Goal: Task Accomplishment & Management: Use online tool/utility

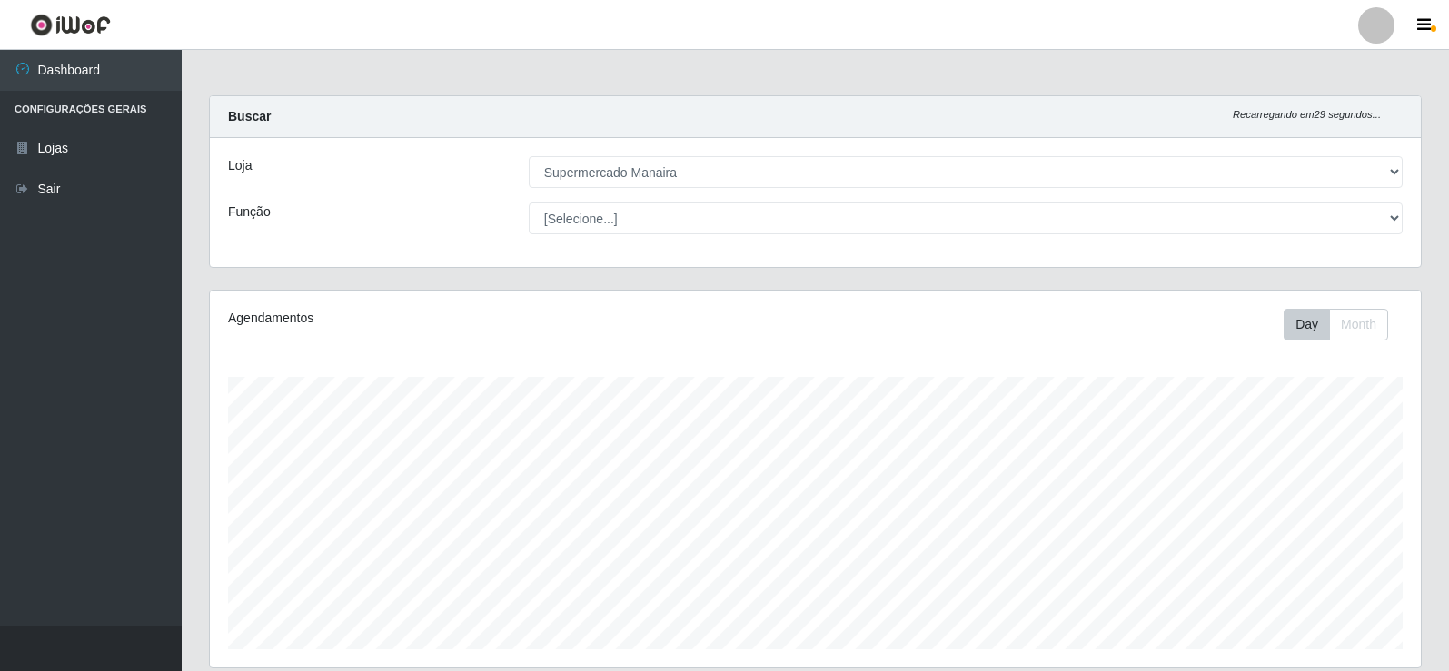
select select "443"
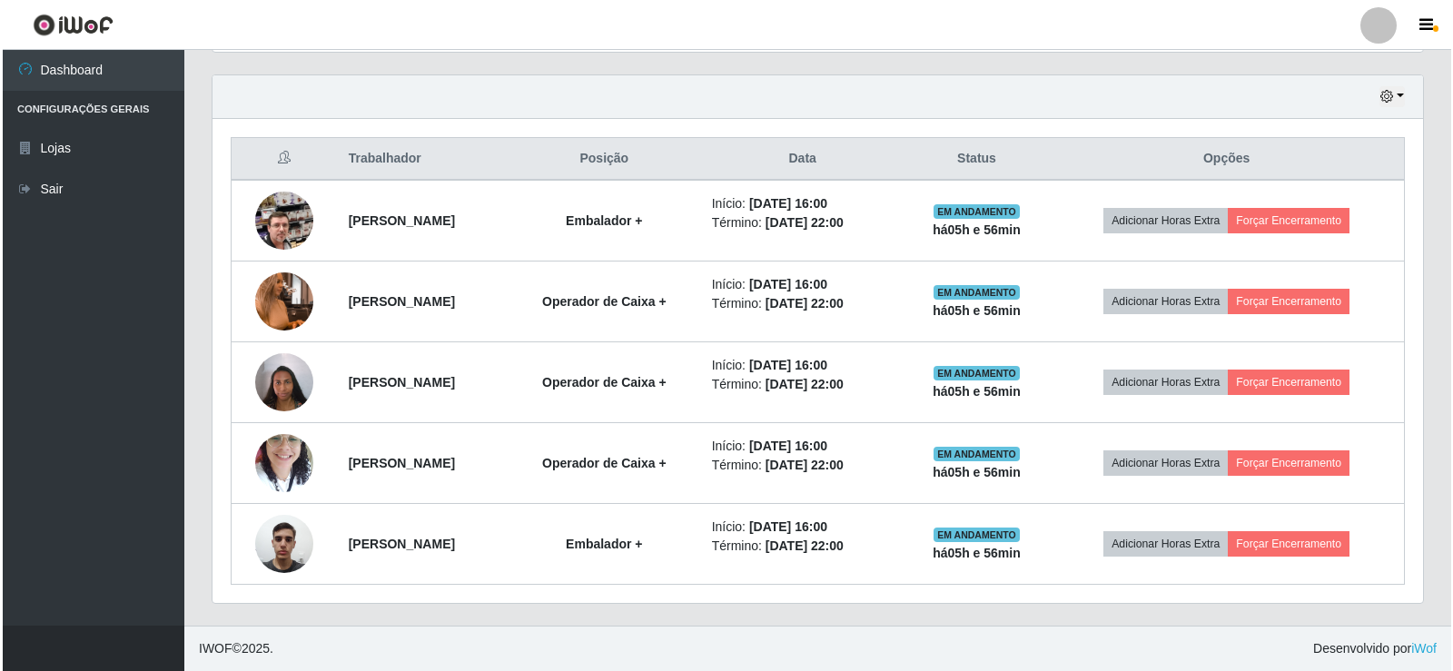
scroll to position [377, 1211]
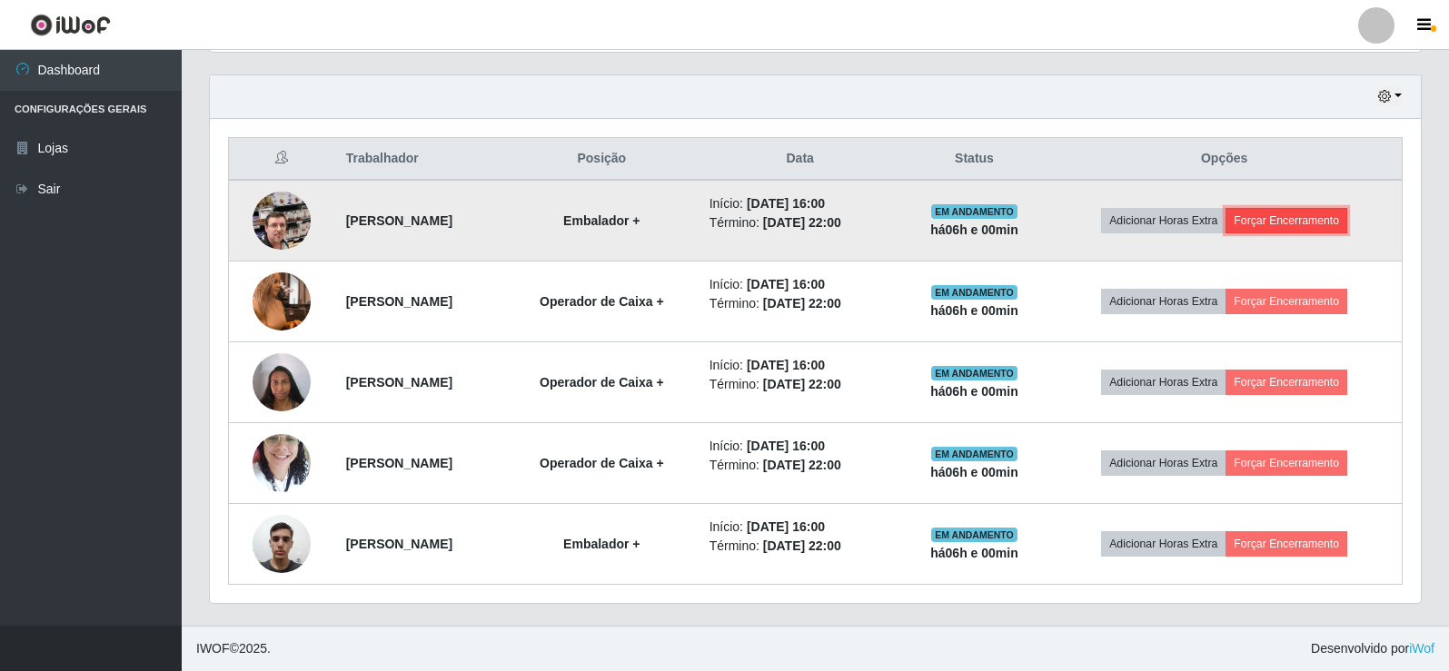
click at [1327, 221] on button "Forçar Encerramento" at bounding box center [1286, 220] width 122 height 25
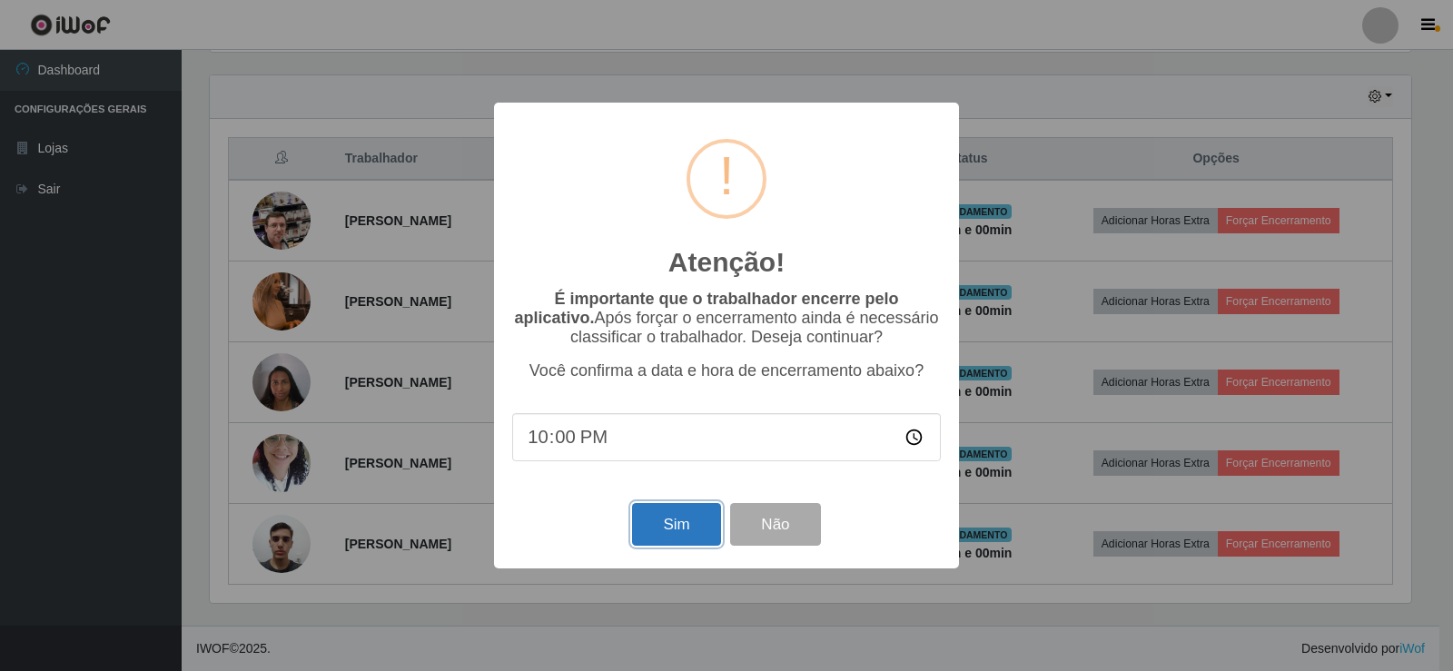
click at [682, 527] on button "Sim" at bounding box center [676, 524] width 88 height 43
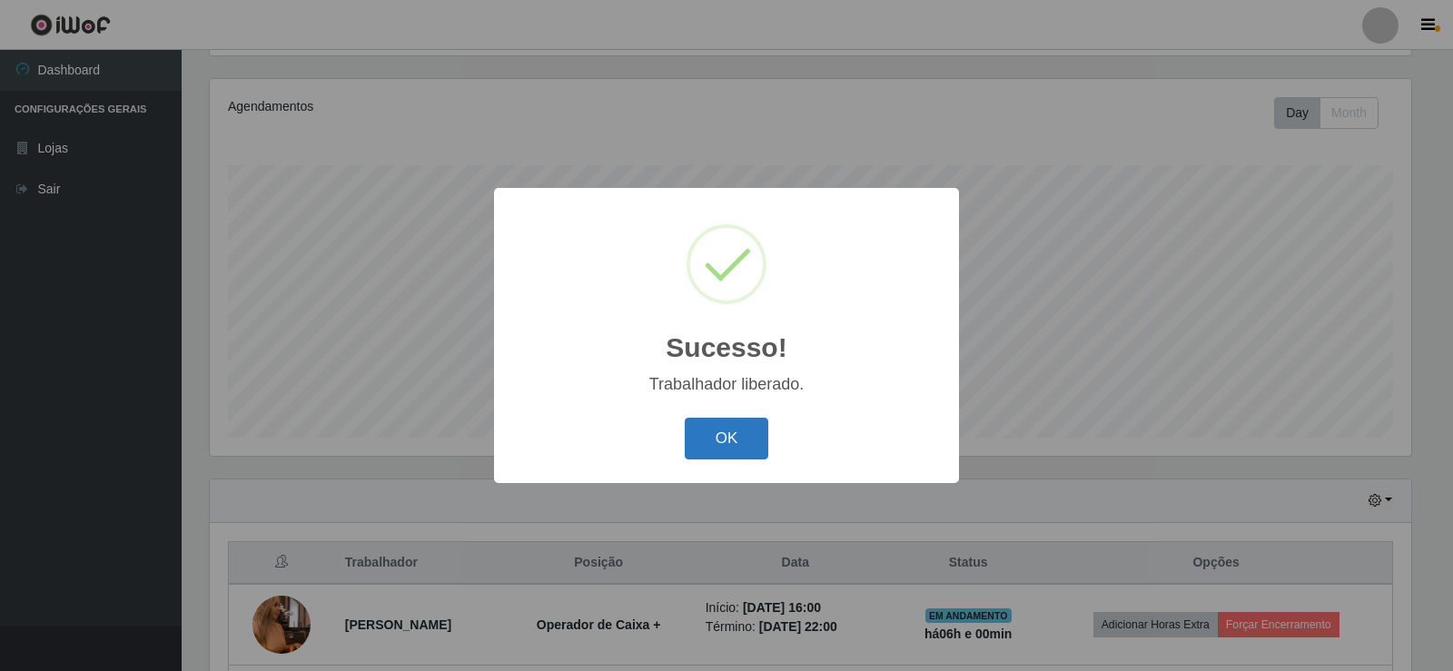
click at [729, 433] on button "OK" at bounding box center [727, 439] width 84 height 43
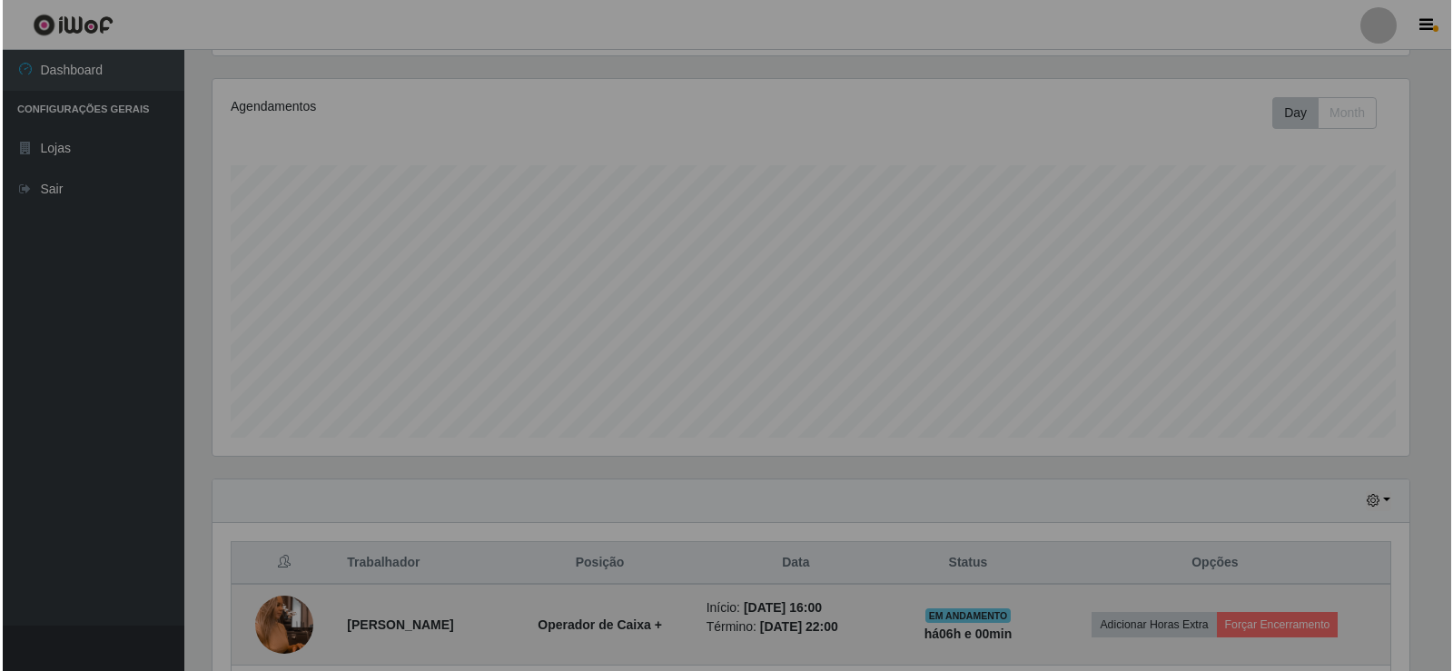
scroll to position [377, 1211]
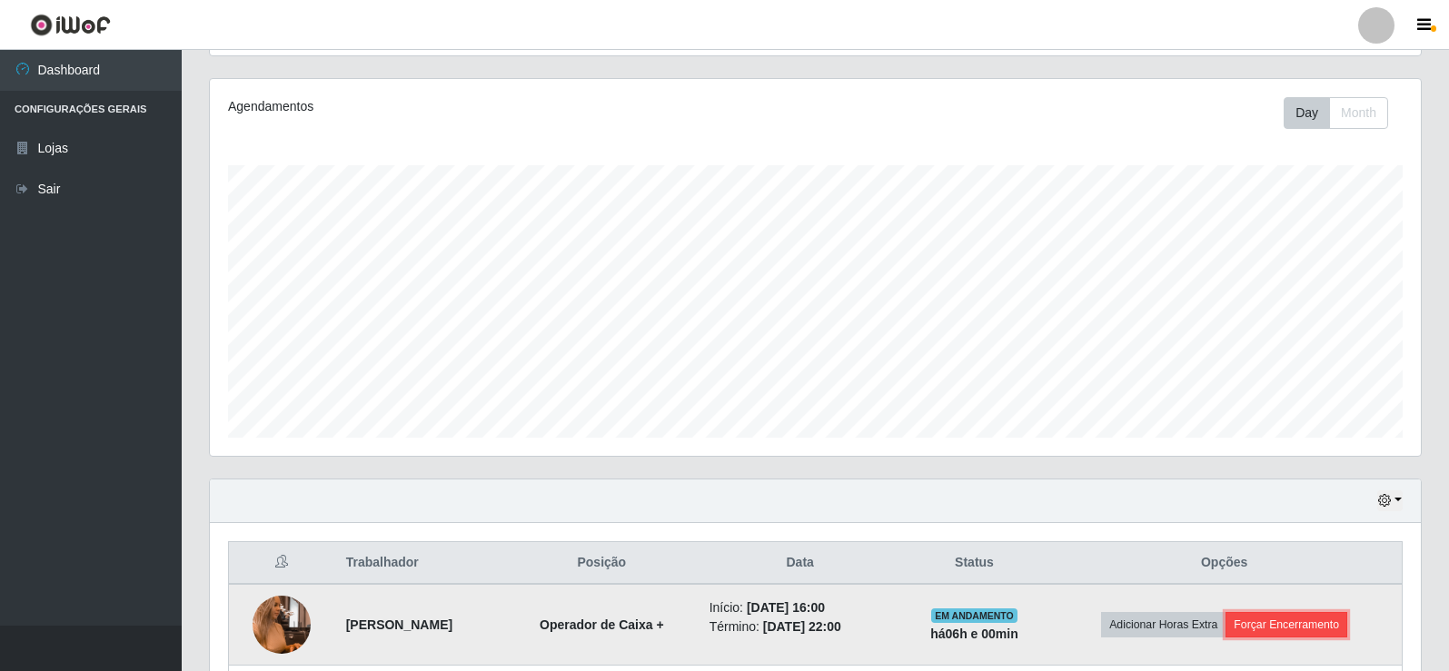
click at [1291, 621] on button "Forçar Encerramento" at bounding box center [1286, 624] width 122 height 25
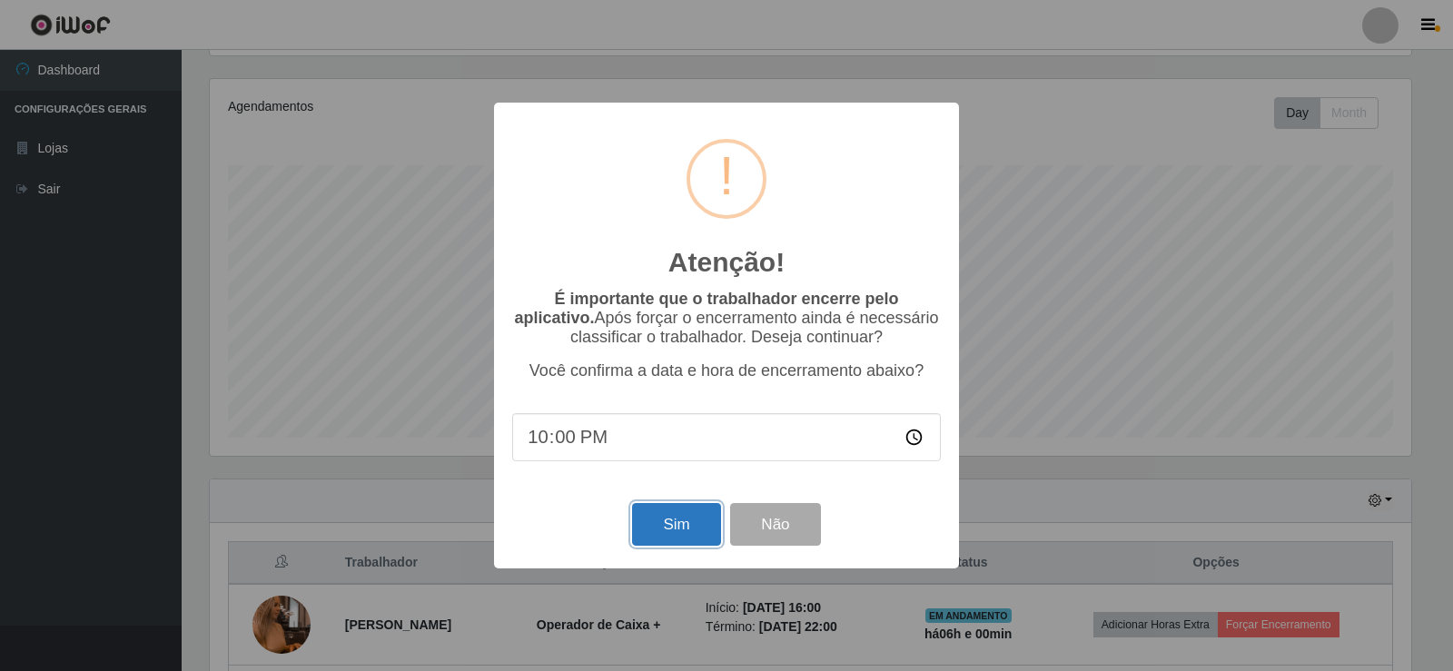
click at [656, 522] on button "Sim" at bounding box center [676, 524] width 88 height 43
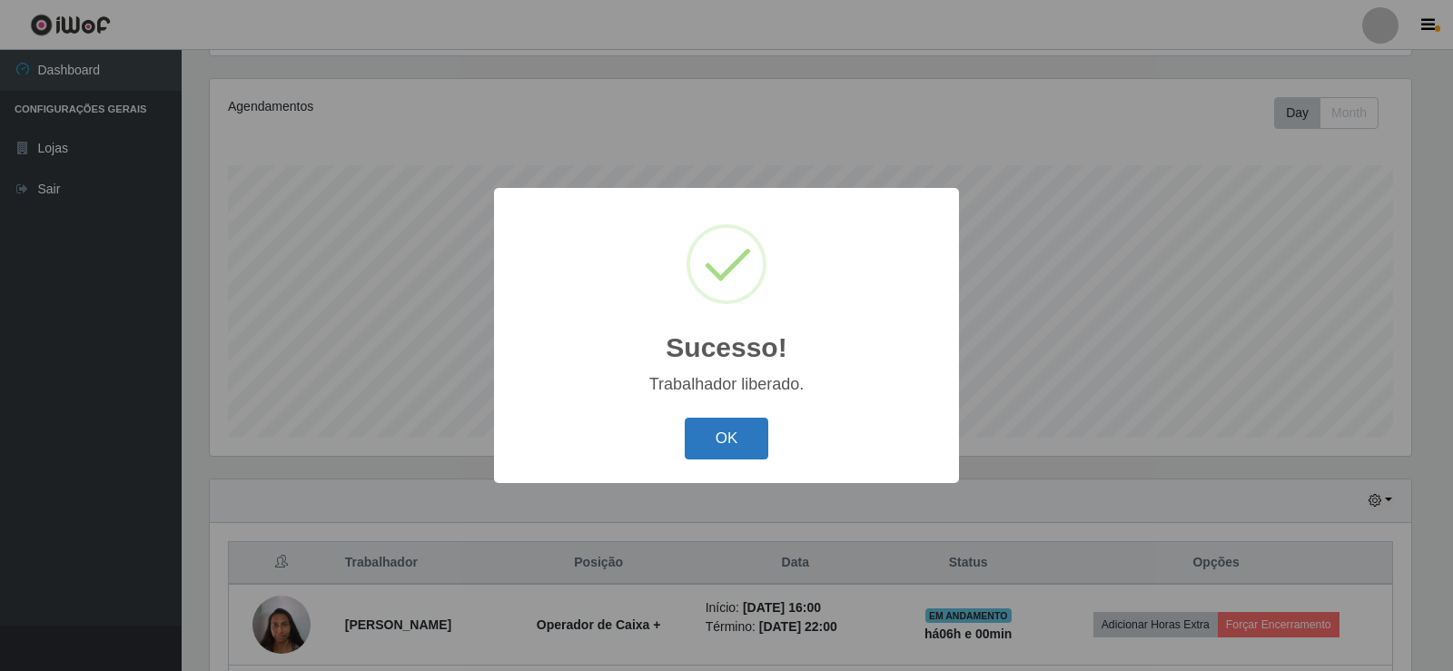
click at [725, 440] on button "OK" at bounding box center [727, 439] width 84 height 43
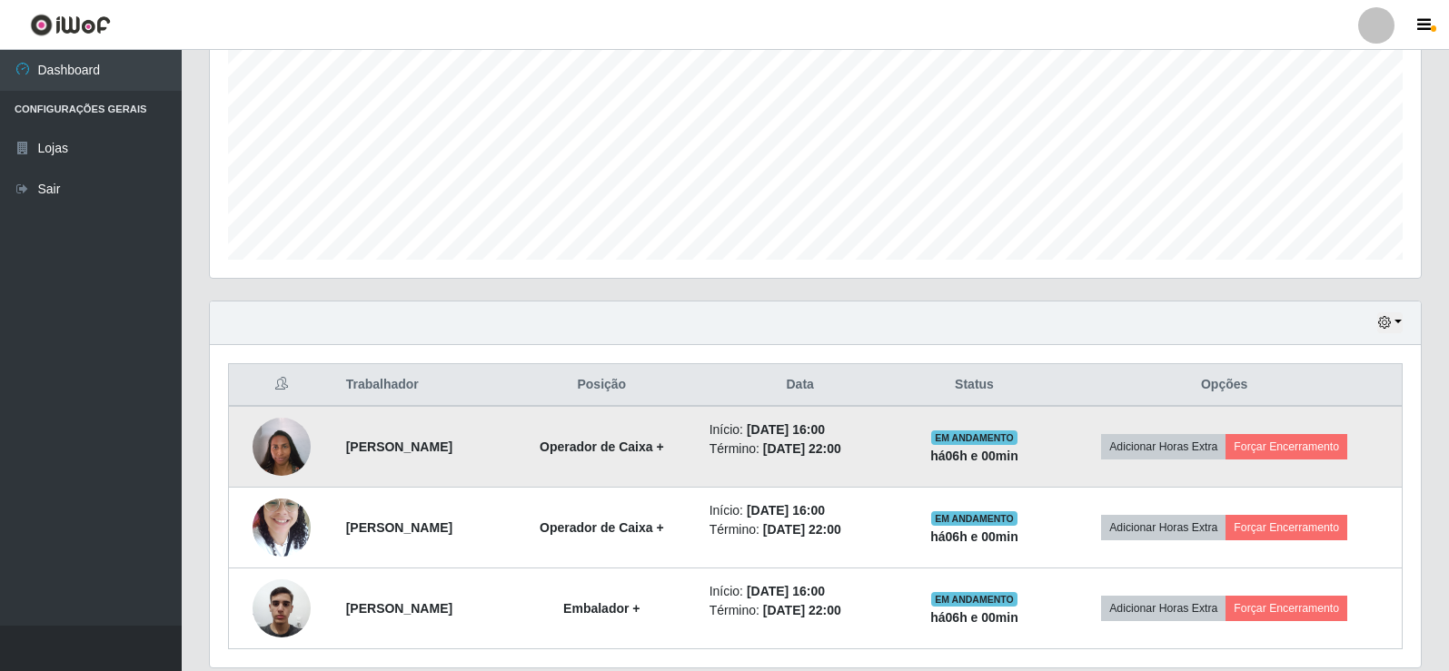
scroll to position [393, 0]
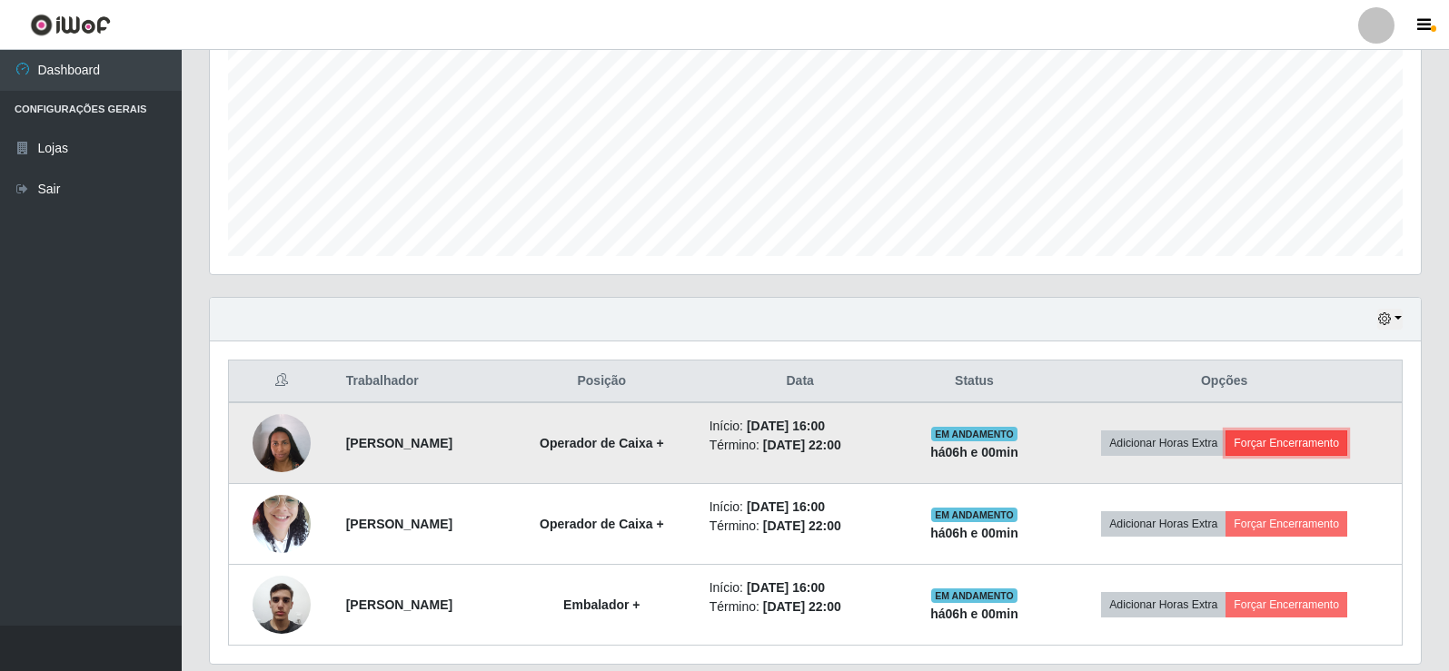
click at [1316, 434] on button "Forçar Encerramento" at bounding box center [1286, 443] width 122 height 25
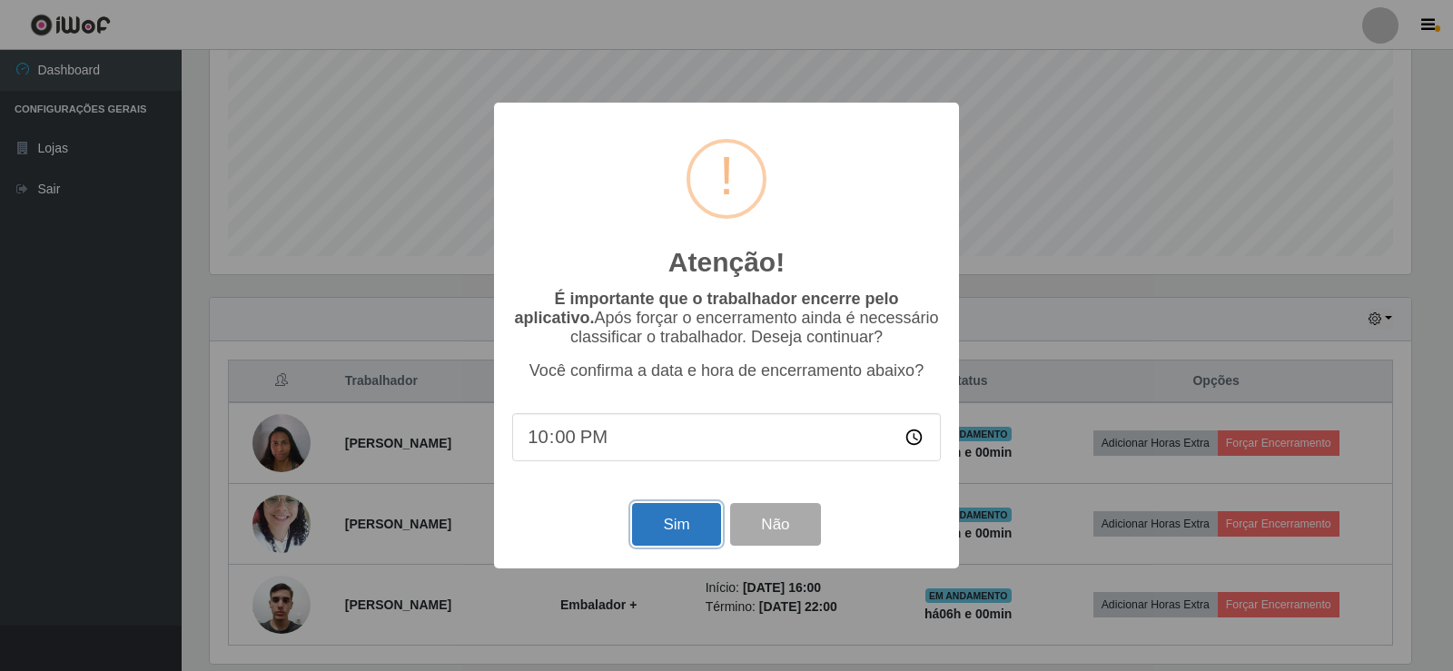
click at [682, 526] on button "Sim" at bounding box center [676, 524] width 88 height 43
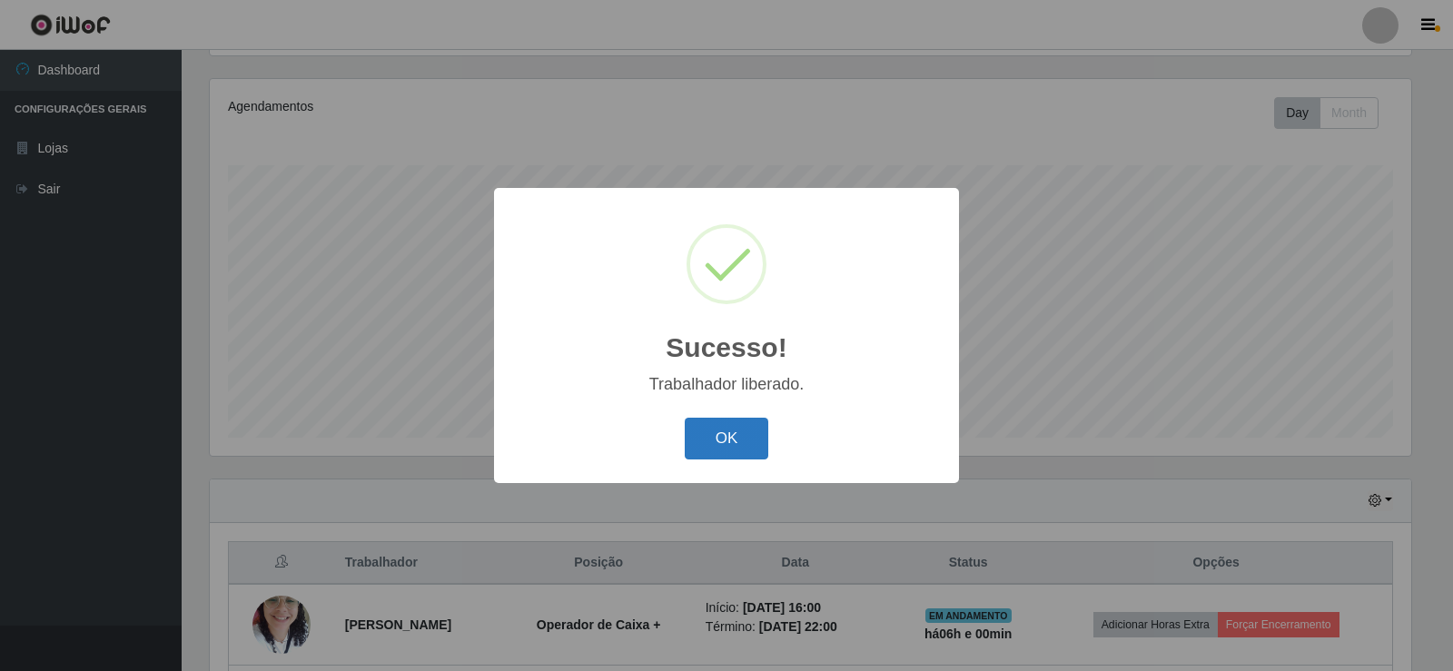
click at [755, 451] on button "OK" at bounding box center [727, 439] width 84 height 43
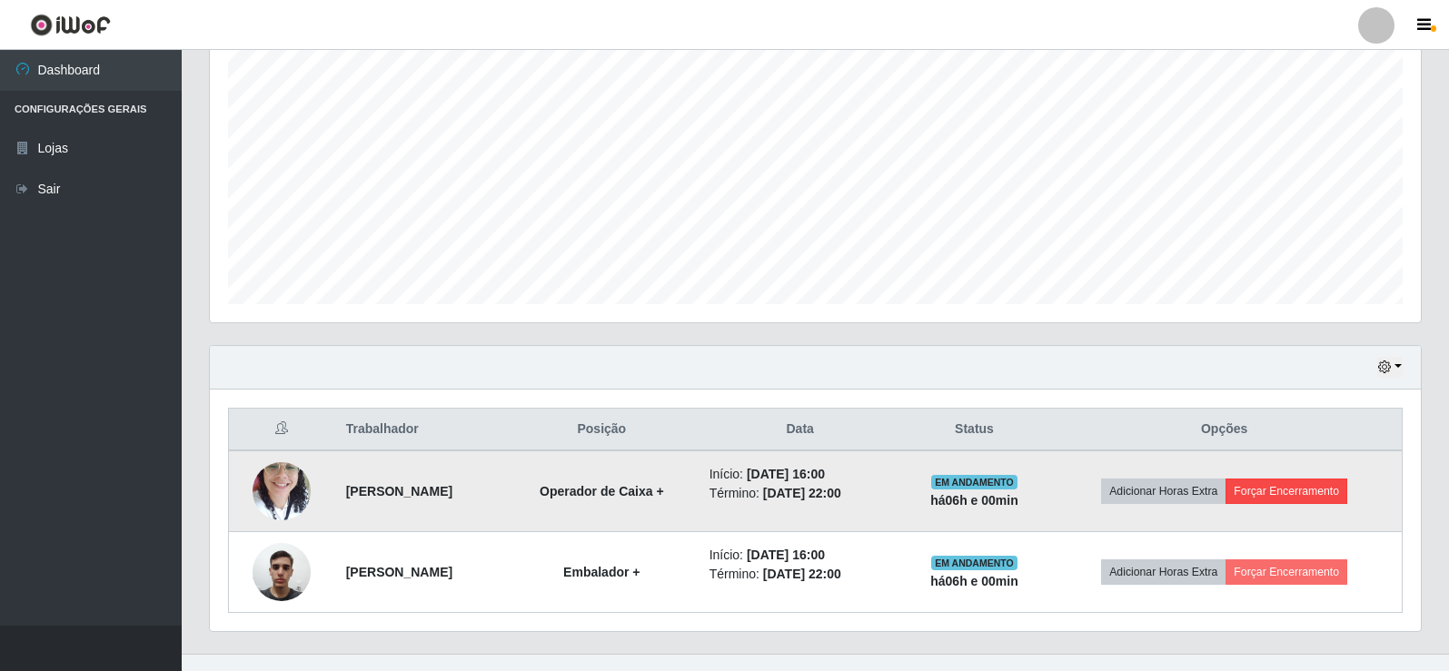
scroll to position [373, 0]
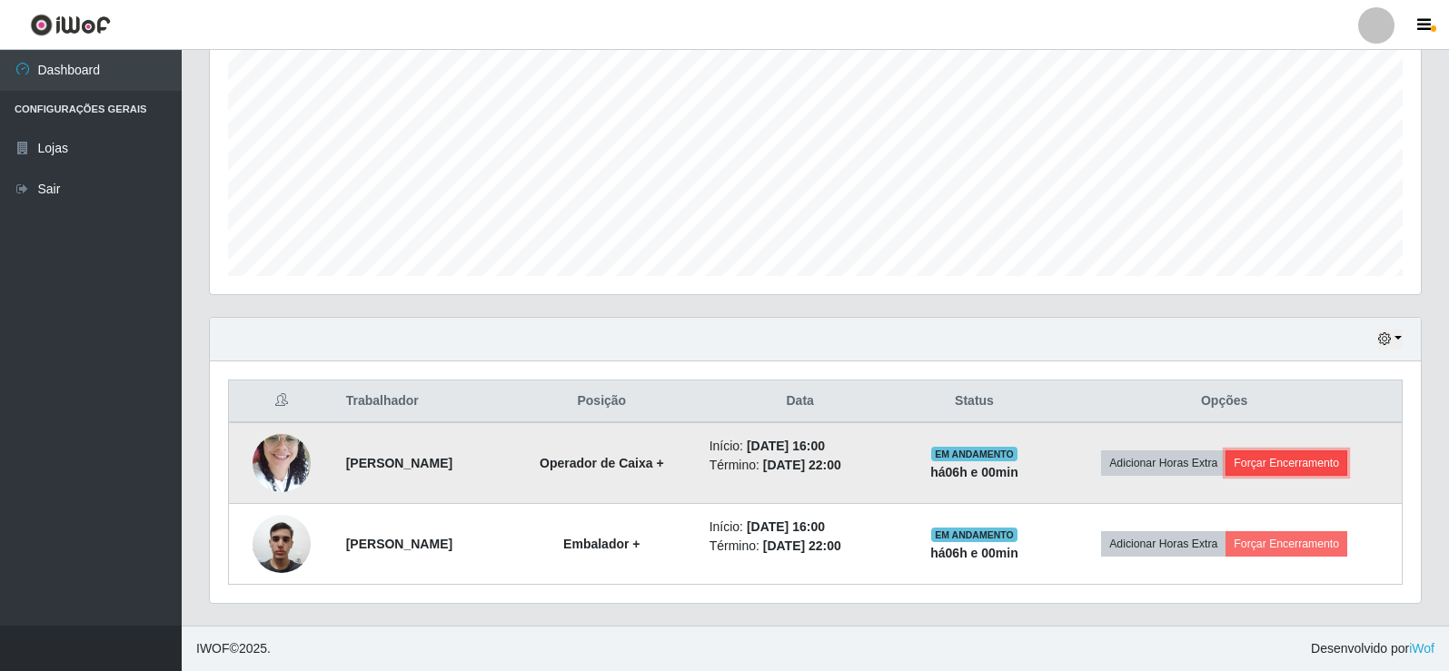
click at [1307, 465] on button "Forçar Encerramento" at bounding box center [1286, 463] width 122 height 25
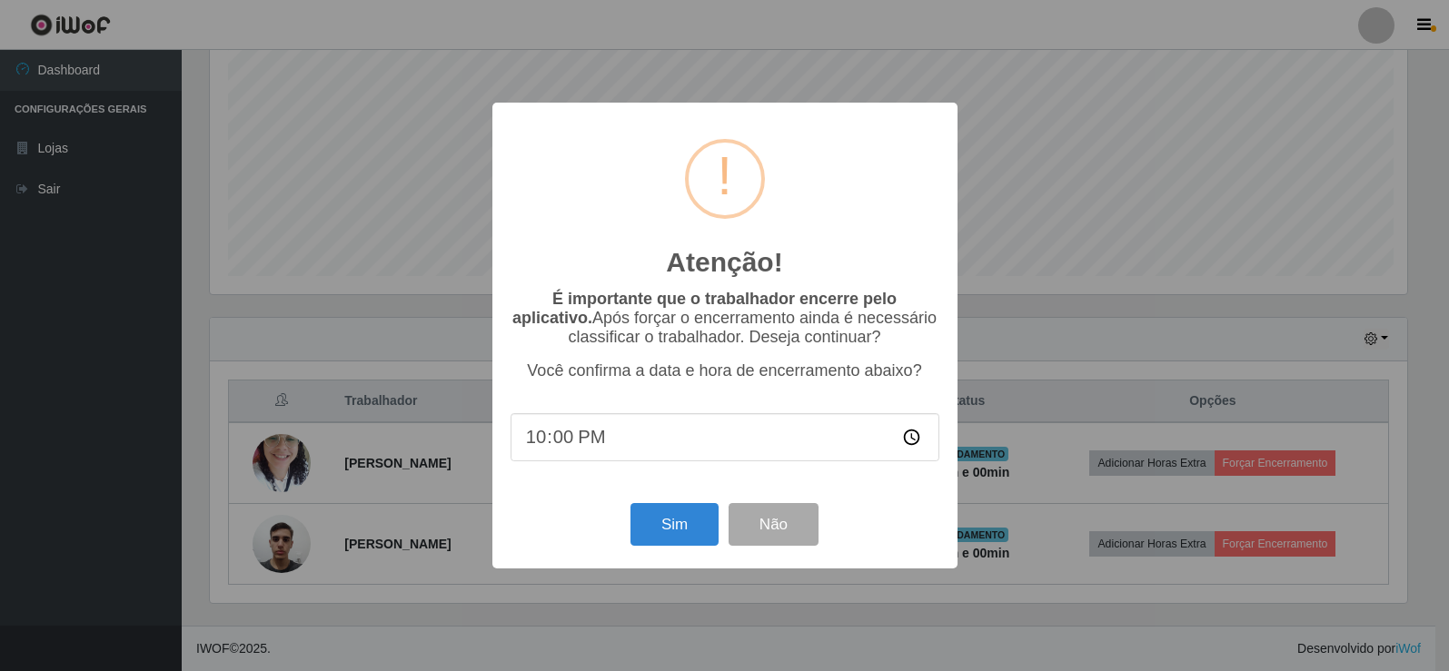
scroll to position [377, 1202]
click at [665, 523] on button "Sim" at bounding box center [676, 524] width 88 height 43
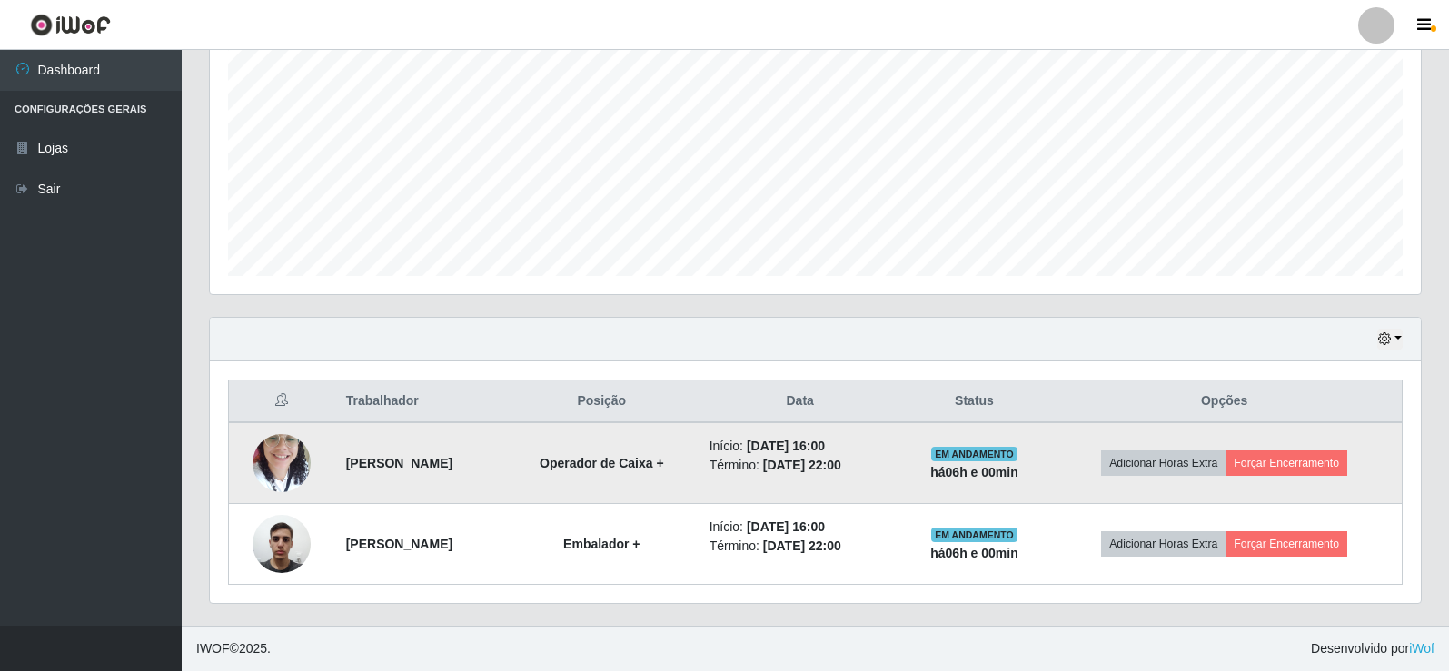
scroll to position [0, 0]
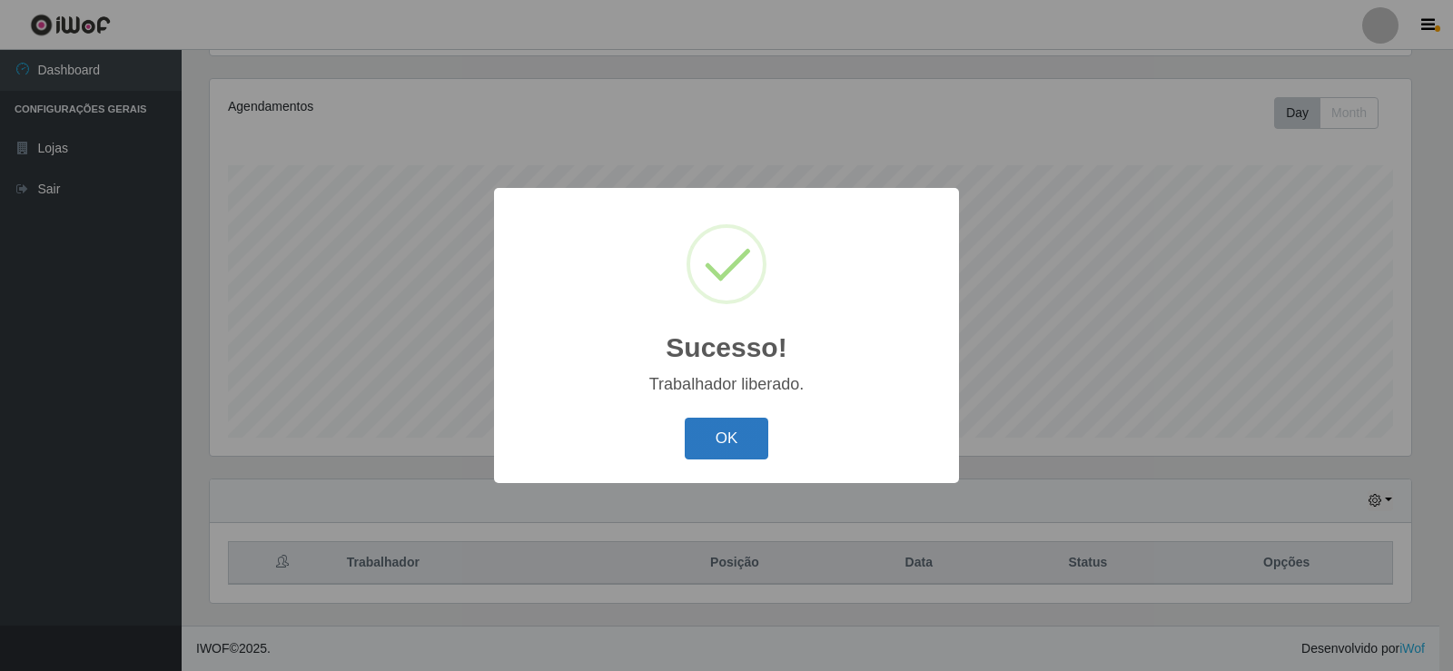
click at [732, 437] on button "OK" at bounding box center [727, 439] width 84 height 43
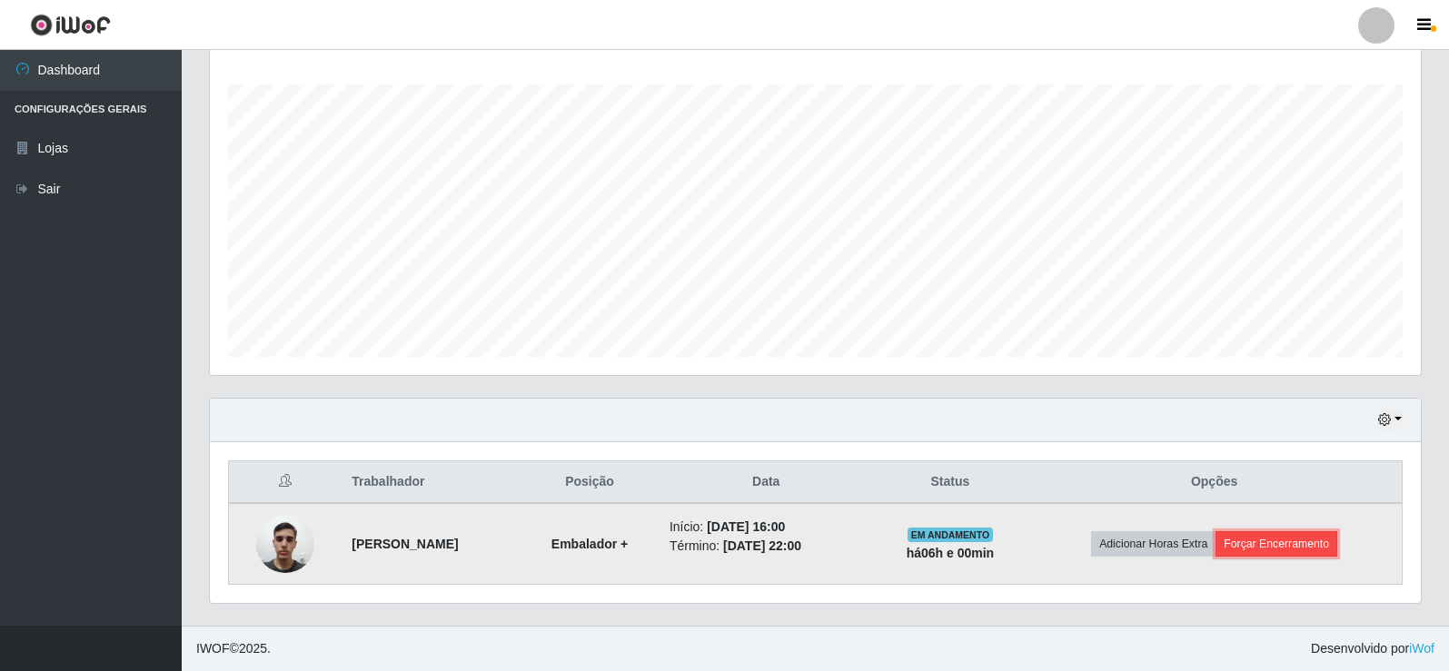
click at [1308, 538] on button "Forçar Encerramento" at bounding box center [1276, 543] width 122 height 25
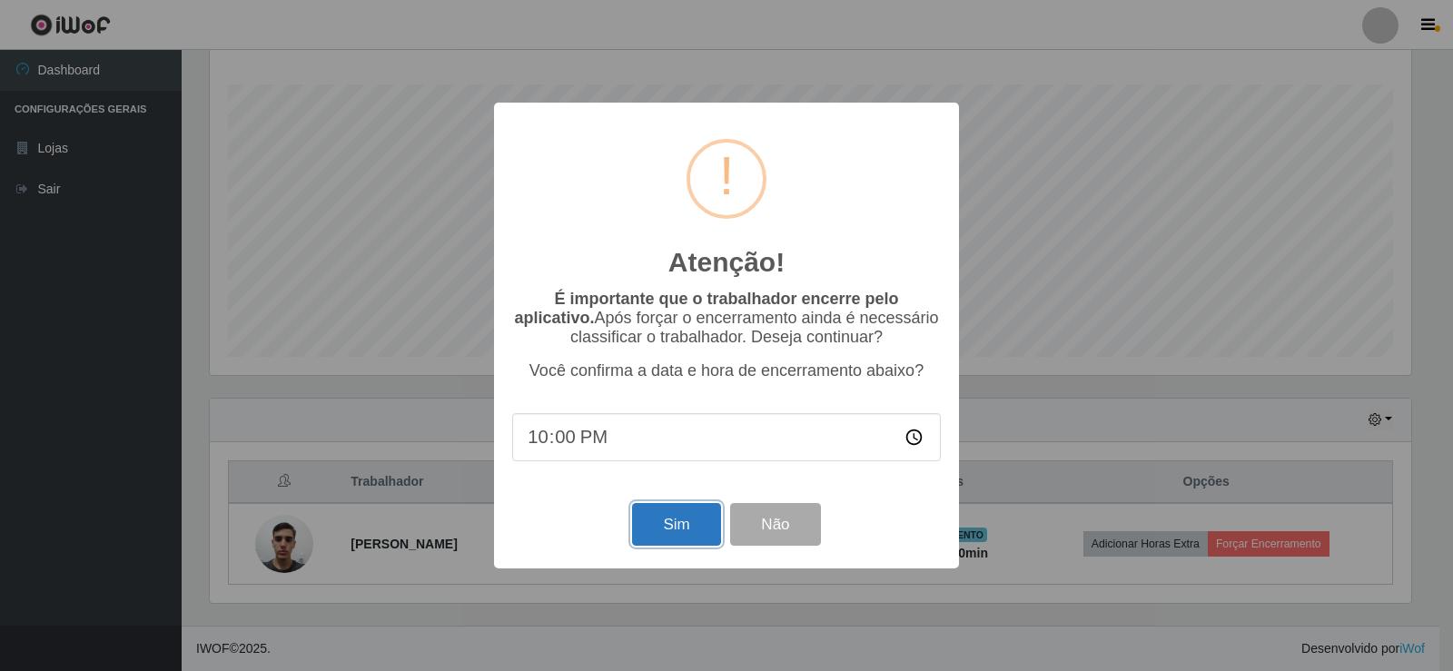
click at [697, 531] on button "Sim" at bounding box center [676, 524] width 88 height 43
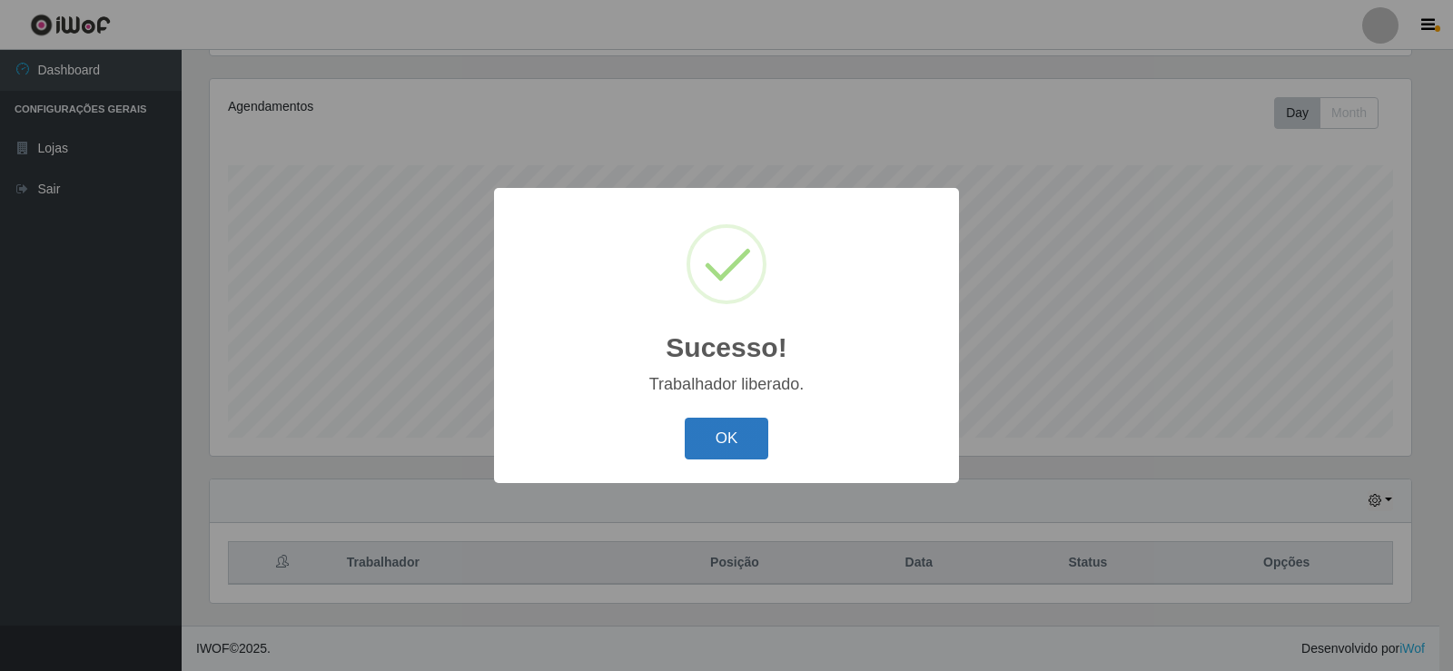
click at [728, 442] on button "OK" at bounding box center [727, 439] width 84 height 43
